Goal: Task Accomplishment & Management: Manage account settings

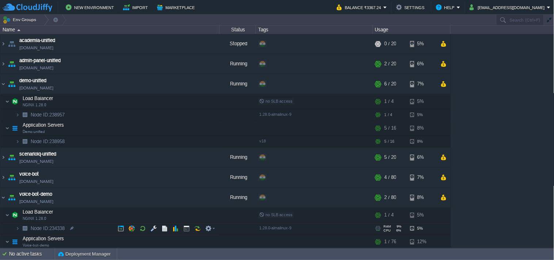
scroll to position [41, 0]
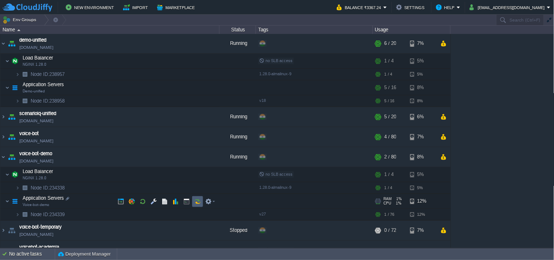
click at [196, 201] on button "button" at bounding box center [197, 201] width 7 height 7
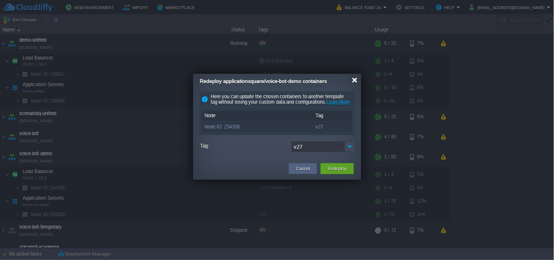
click at [356, 79] on div at bounding box center [354, 79] width 5 height 5
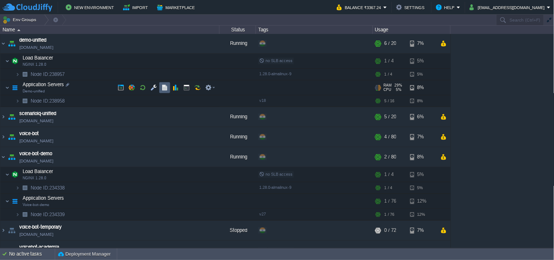
click at [165, 87] on button "button" at bounding box center [164, 87] width 7 height 7
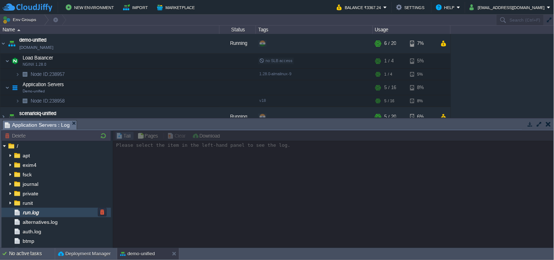
click at [61, 211] on div "run.log" at bounding box center [56, 212] width 110 height 9
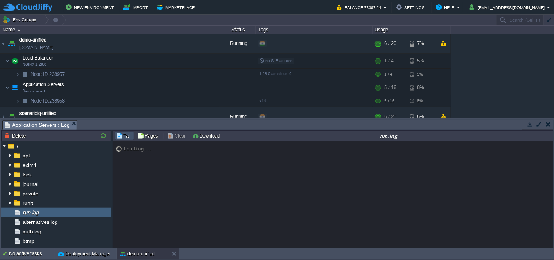
scroll to position [8133, 0]
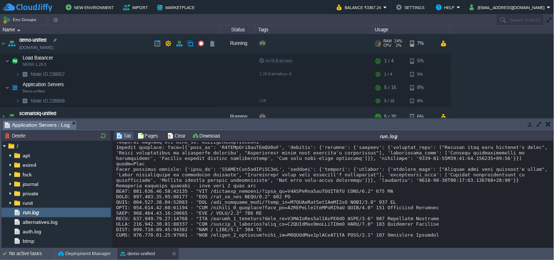
click at [53, 46] on link "[DOMAIN_NAME]" at bounding box center [36, 47] width 34 height 7
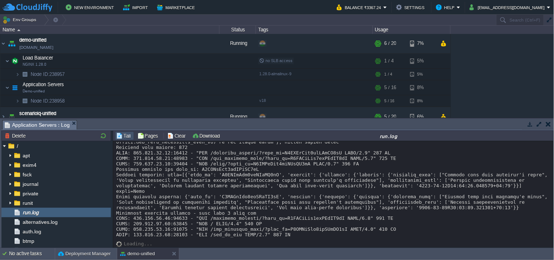
scroll to position [8281, 0]
drag, startPoint x: 325, startPoint y: 218, endPoint x: 273, endPoint y: 218, distance: 52.2
copy div "G6TGSxTpx2ghWVoZR2eE"
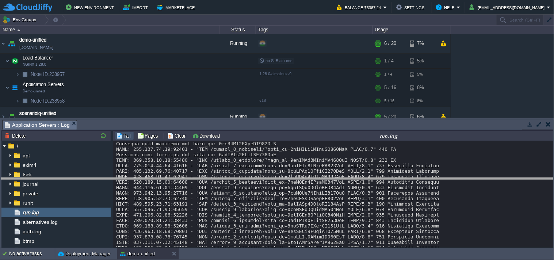
drag, startPoint x: 235, startPoint y: 123, endPoint x: 246, endPoint y: 192, distance: 70.0
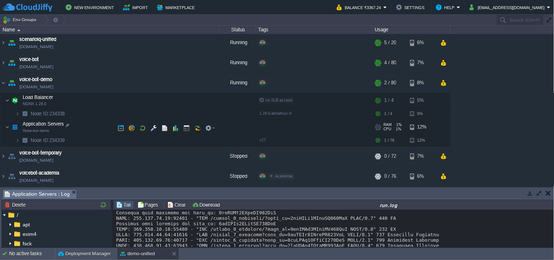
scroll to position [115, 0]
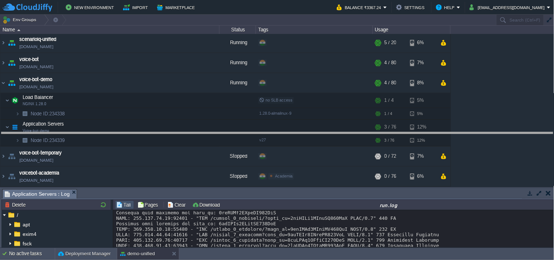
drag, startPoint x: 273, startPoint y: 195, endPoint x: 287, endPoint y: 130, distance: 66.4
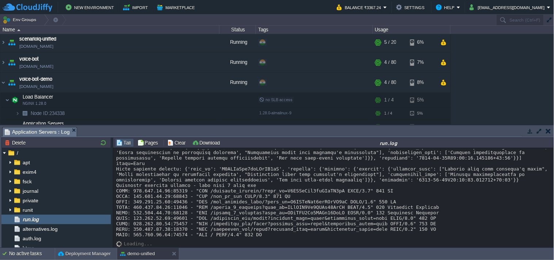
scroll to position [11452, 0]
click at [532, 132] on button "button" at bounding box center [530, 131] width 7 height 7
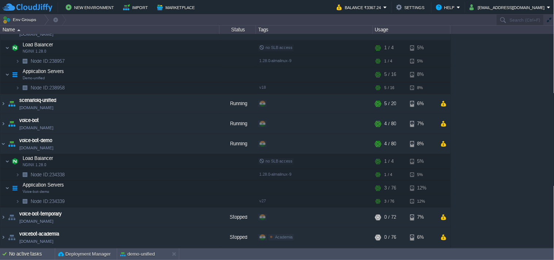
scroll to position [54, 0]
click at [168, 190] on button "button" at bounding box center [164, 188] width 7 height 7
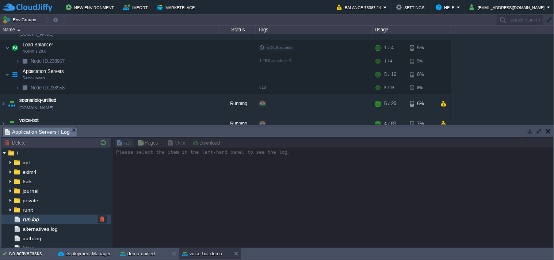
click at [50, 224] on div "run.log" at bounding box center [56, 219] width 110 height 9
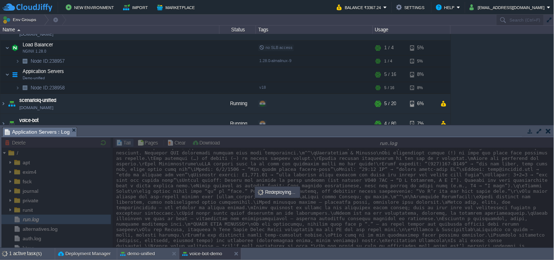
scroll to position [134, 0]
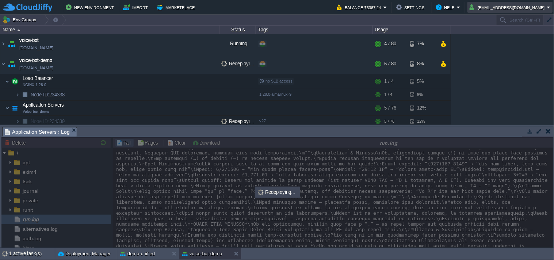
click at [513, 9] on button "[EMAIL_ADDRESS][DOMAIN_NAME]" at bounding box center [507, 7] width 77 height 9
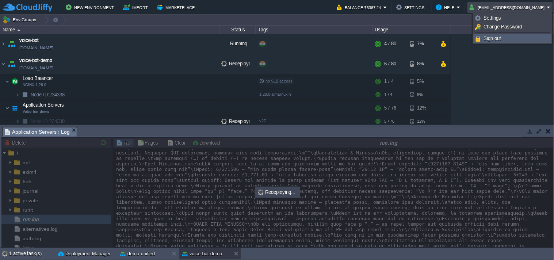
click at [507, 39] on link "Sign out" at bounding box center [512, 39] width 77 height 8
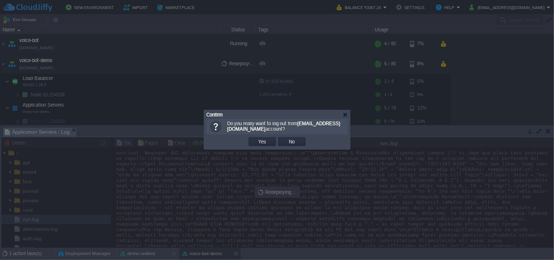
click at [249, 143] on td "Yes" at bounding box center [262, 141] width 27 height 9
